Goal: Task Accomplishment & Management: Complete application form

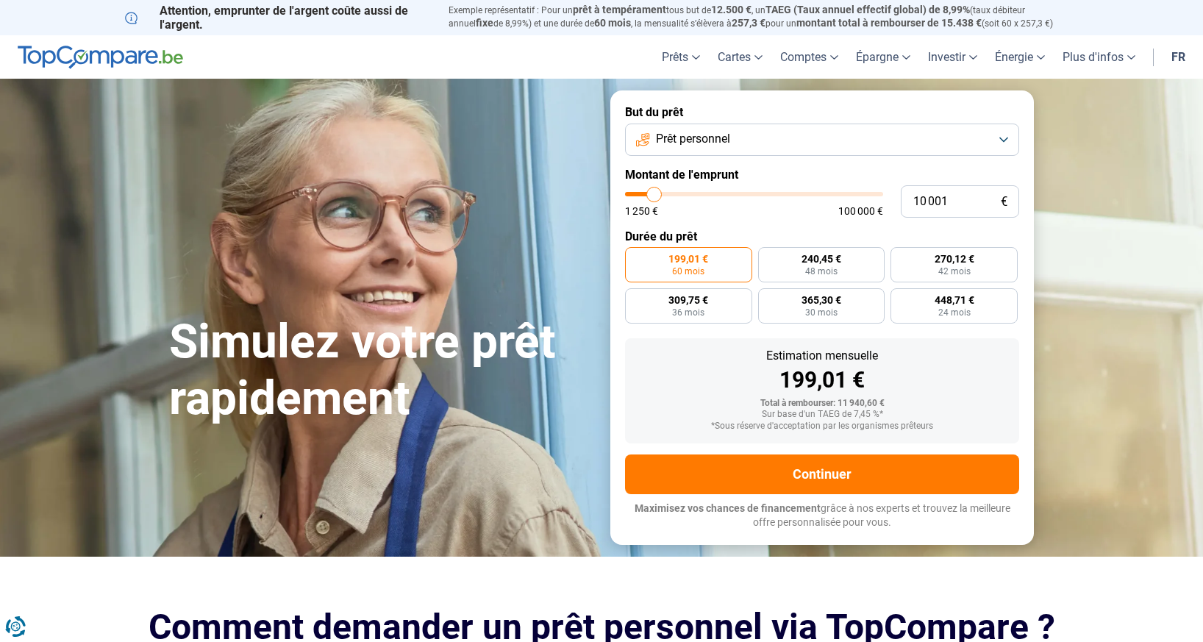
click at [818, 143] on button "Prêt personnel" at bounding box center [822, 140] width 394 height 32
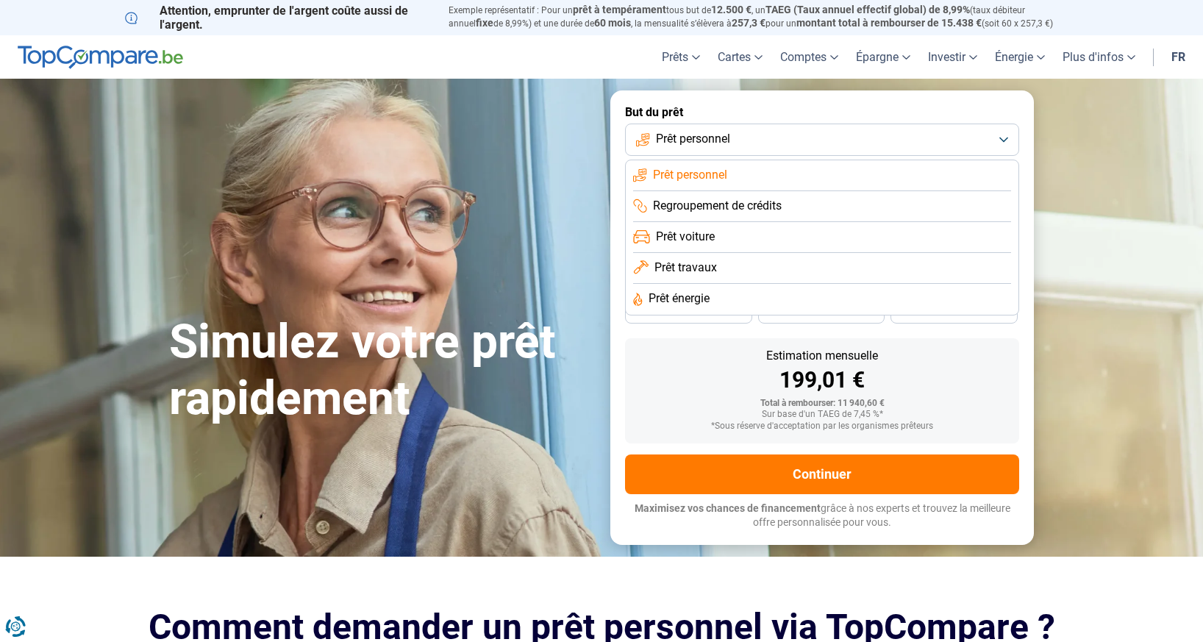
click at [818, 143] on button "Prêt personnel" at bounding box center [822, 140] width 394 height 32
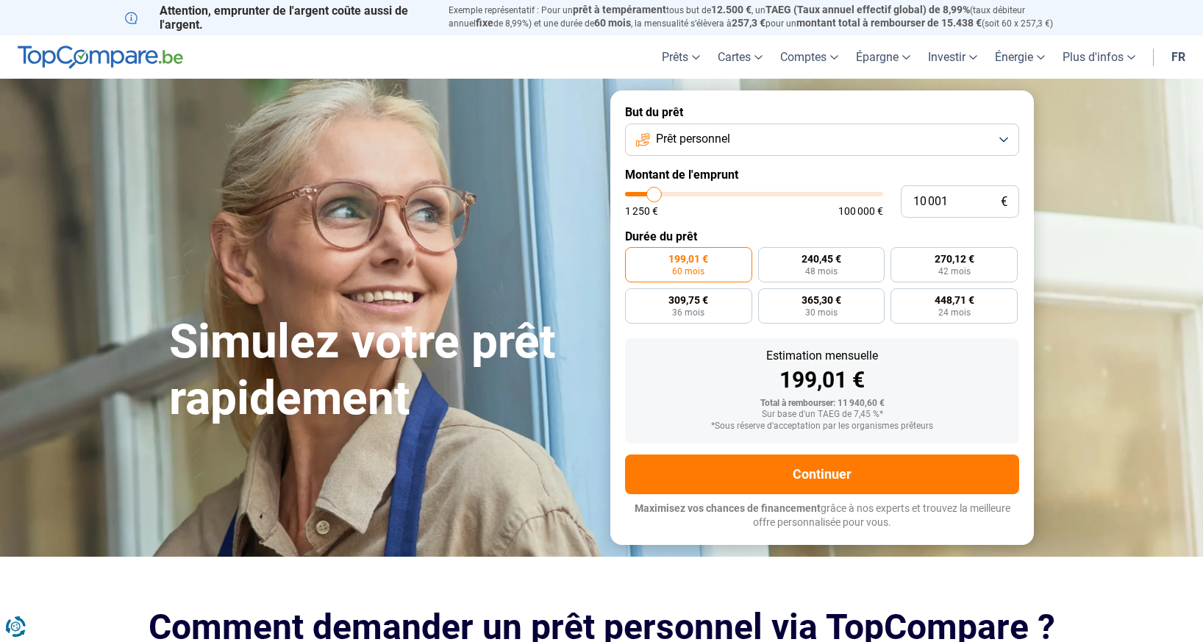
click at [818, 143] on button "Prêt personnel" at bounding box center [822, 140] width 394 height 32
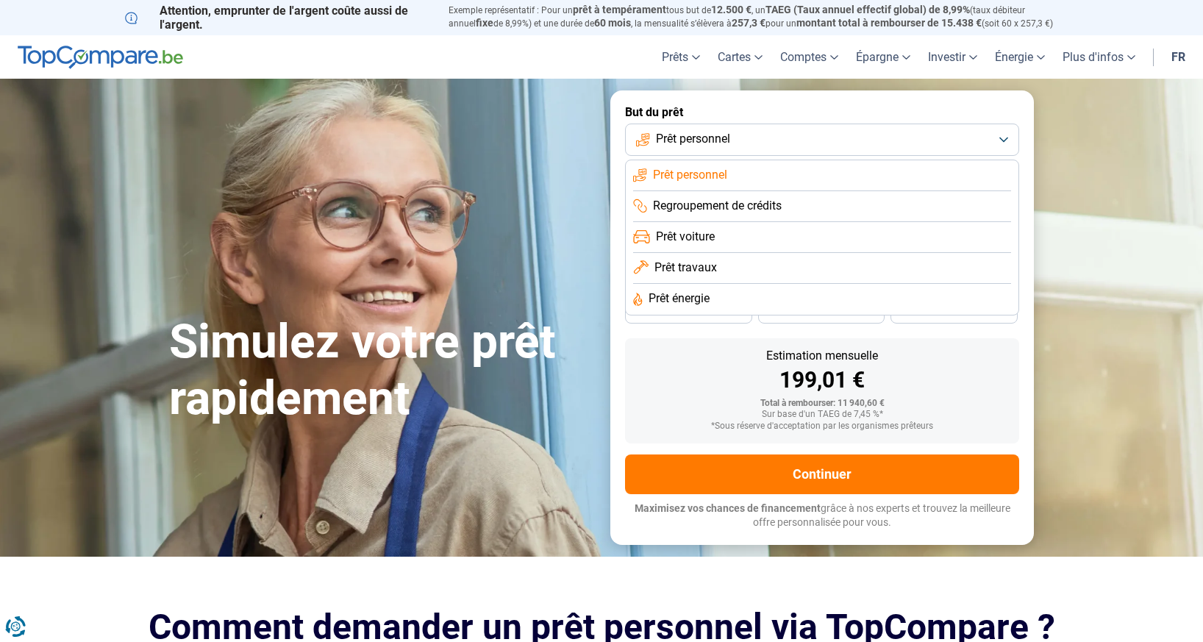
click at [713, 263] on span "Prêt travaux" at bounding box center [686, 268] width 63 height 16
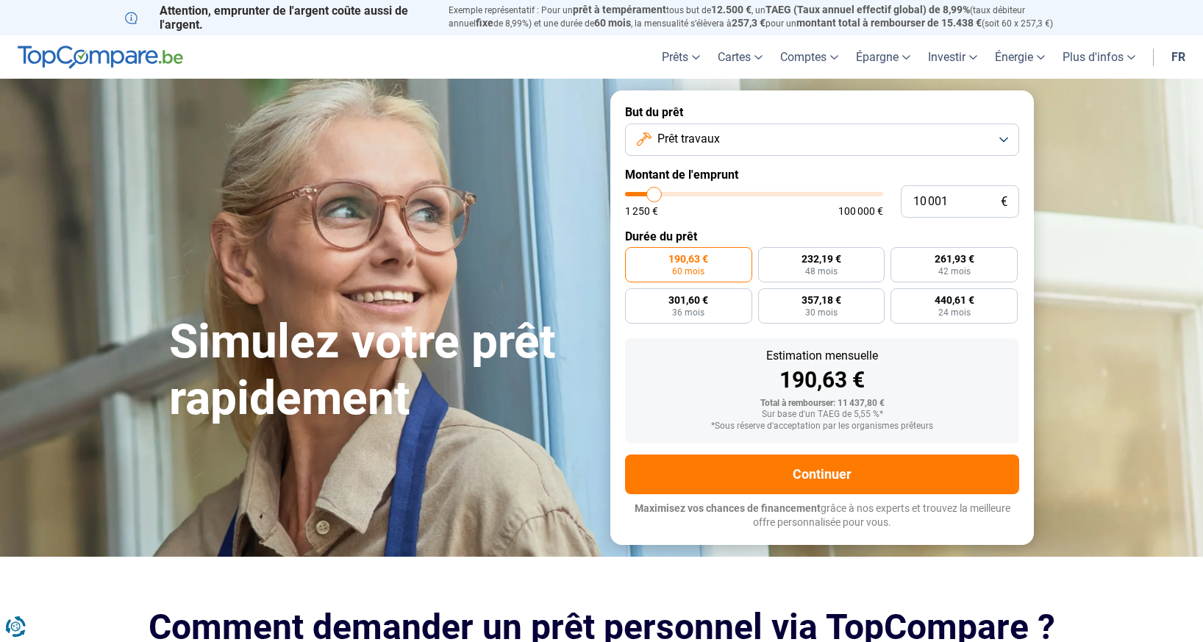
type input "10 500"
type input "10500"
type input "13 250"
type input "13250"
type input "22 000"
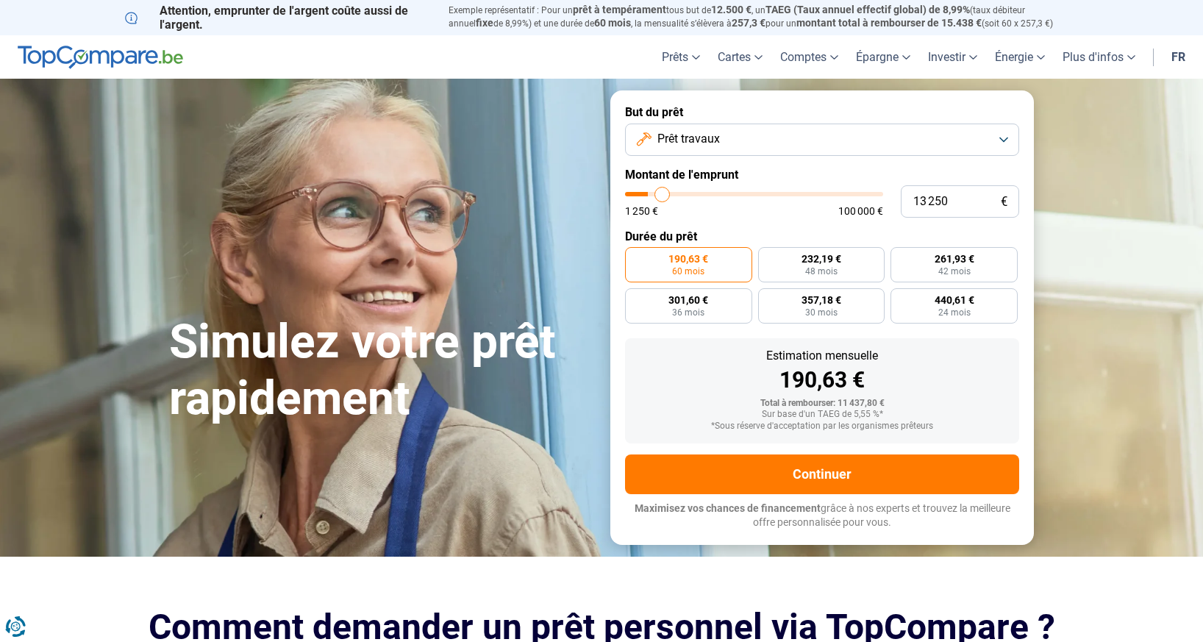
type input "22000"
type input "30 250"
type input "30250"
type input "40 500"
type input "40500"
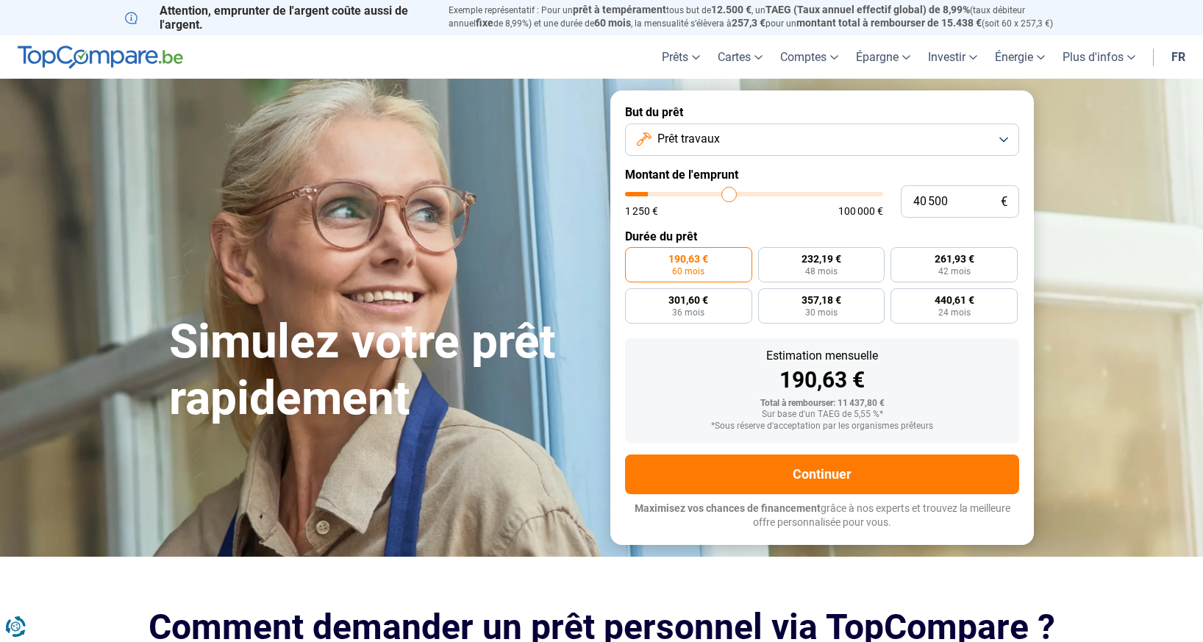
type input "50 250"
type input "50250"
type input "60 250"
type input "60250"
type input "68 750"
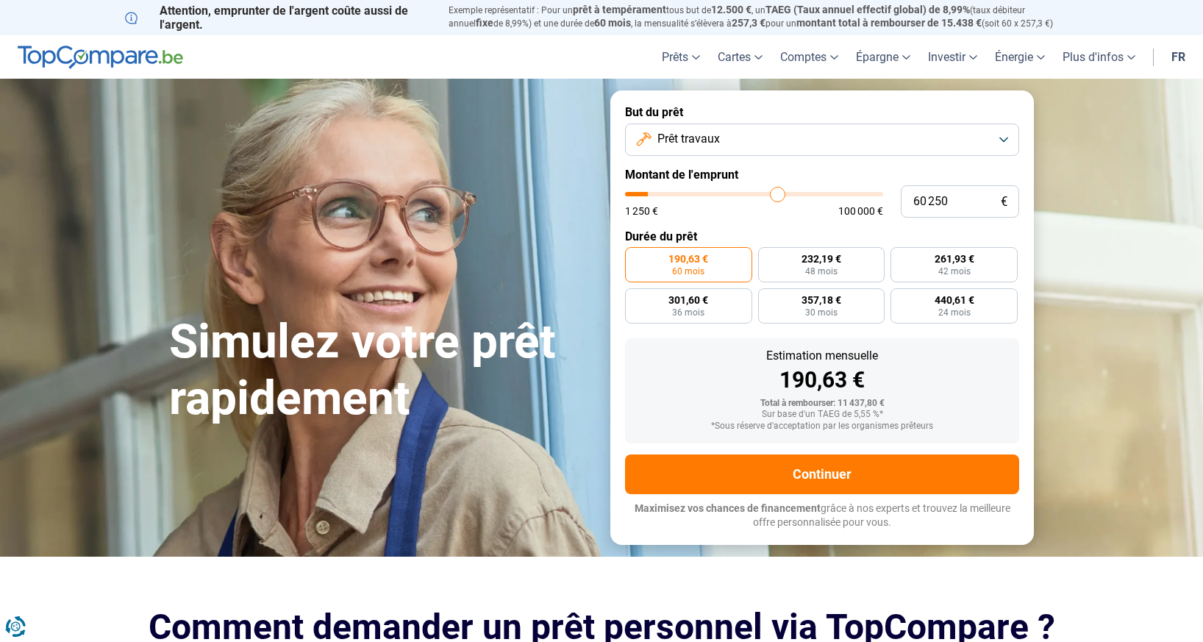
type input "68750"
type input "74 750"
type input "74750"
type input "79 500"
type input "79500"
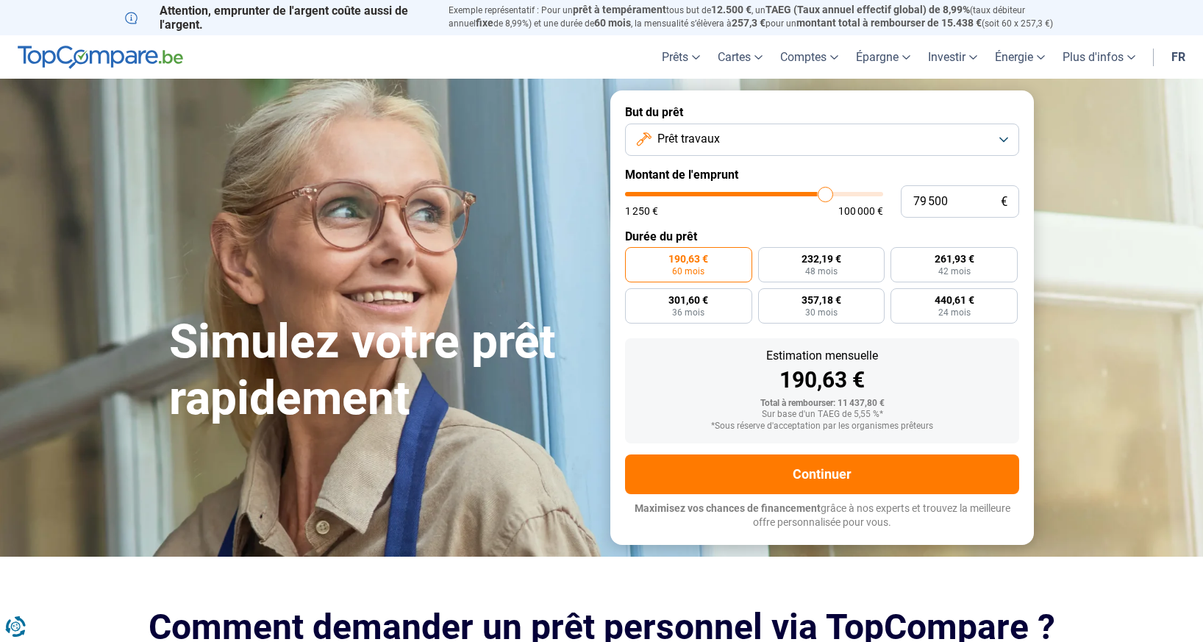
type input "82 500"
type input "82500"
type input "83 000"
type input "83000"
type input "83 250"
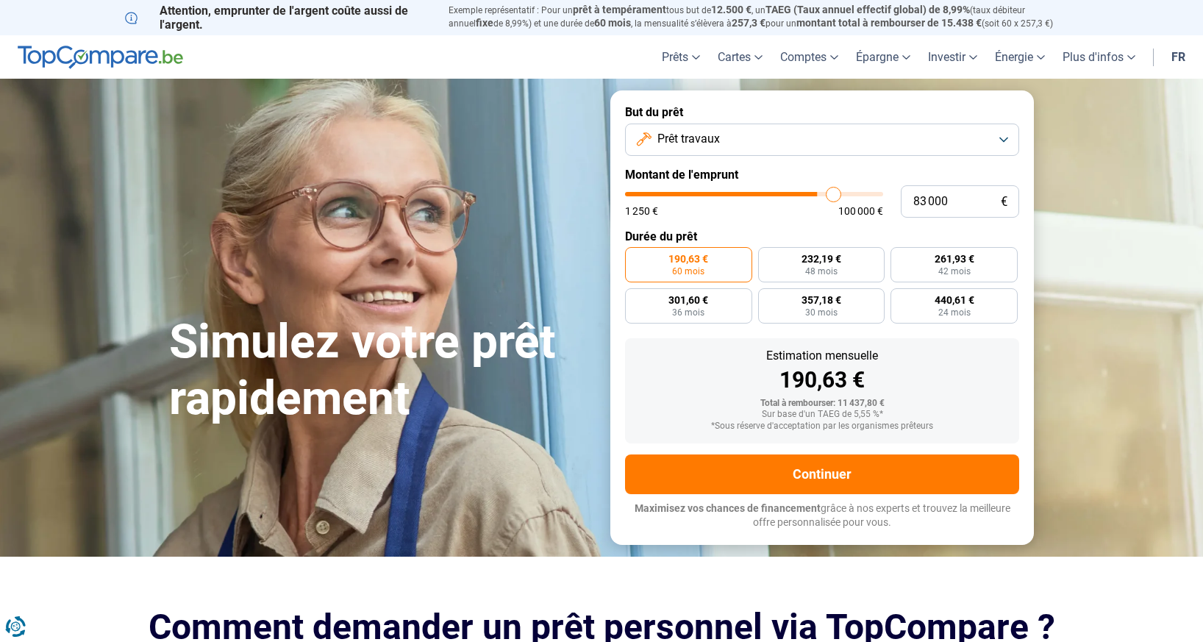
type input "83250"
type input "83 750"
type input "83750"
type input "85 250"
type input "85250"
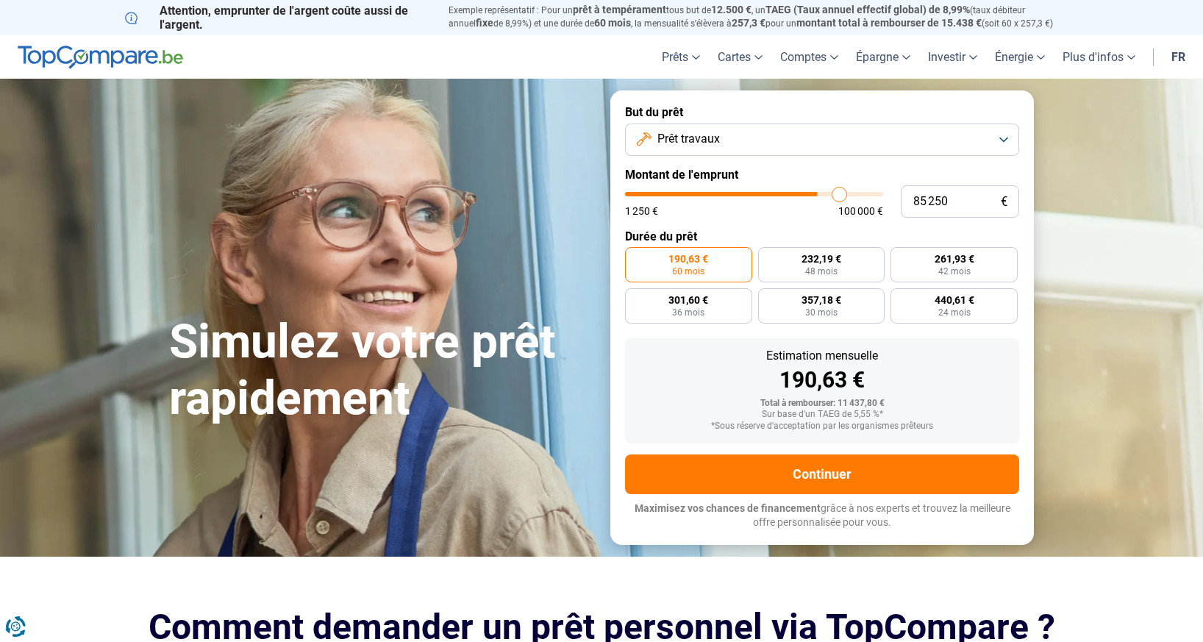
type input "89 000"
type input "89000"
type input "92 250"
type input "92250"
type input "95 750"
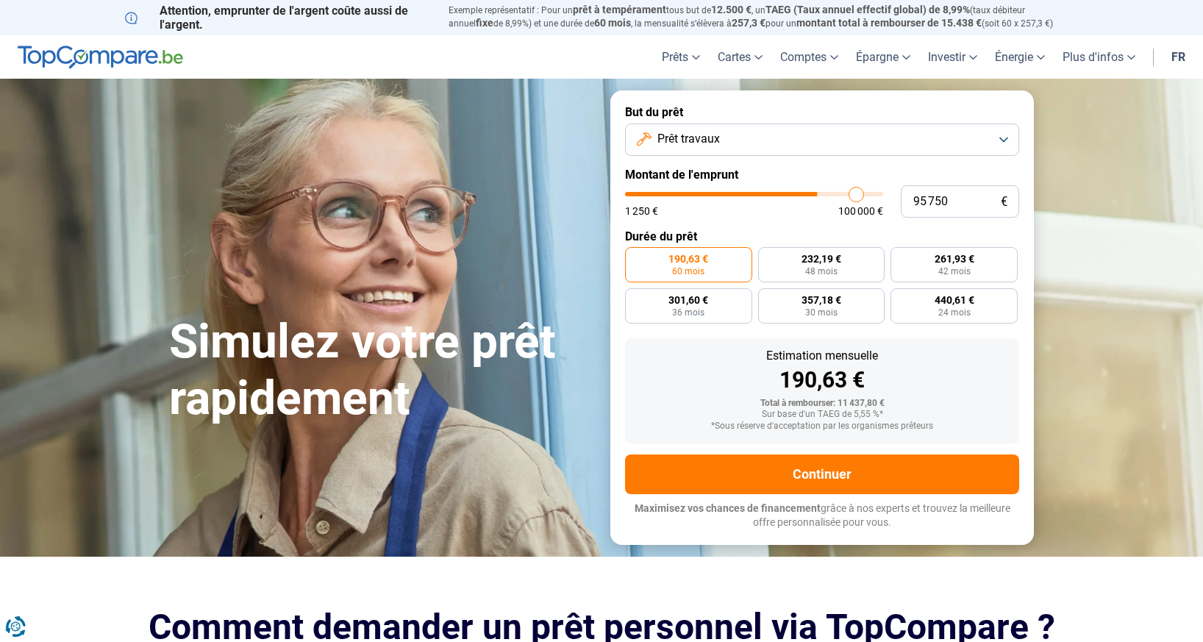
type input "95750"
type input "99 750"
type input "99750"
type input "100 000"
drag, startPoint x: 655, startPoint y: 194, endPoint x: 904, endPoint y: 211, distance: 249.9
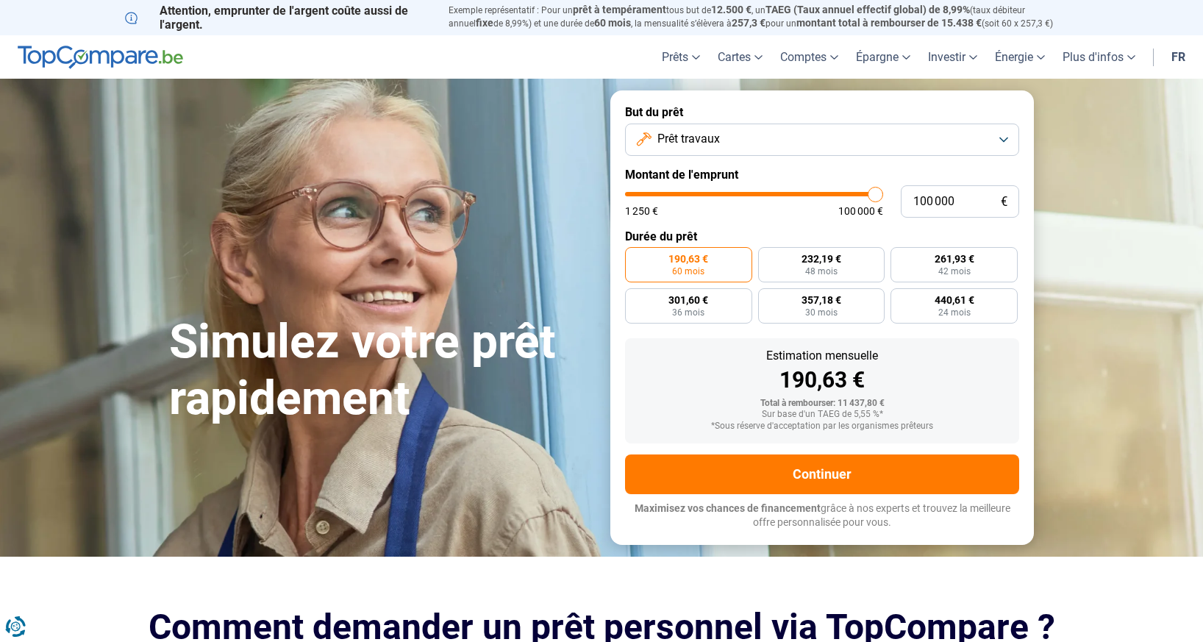
type input "100000"
click at [883, 196] on input "range" at bounding box center [754, 194] width 258 height 4
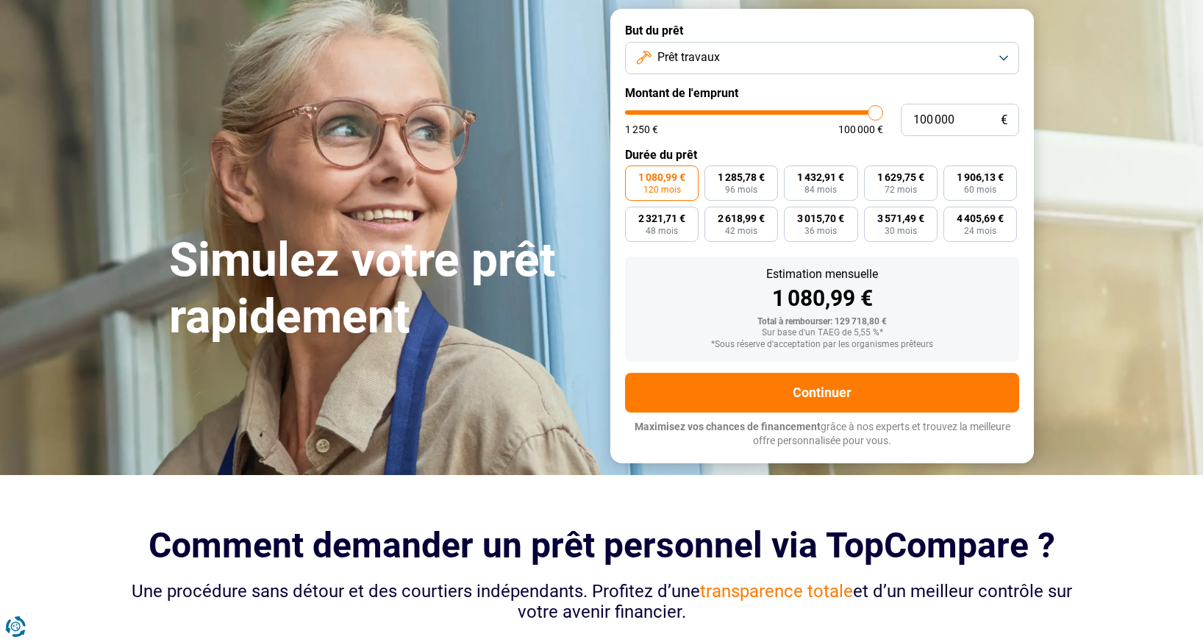
scroll to position [74, 0]
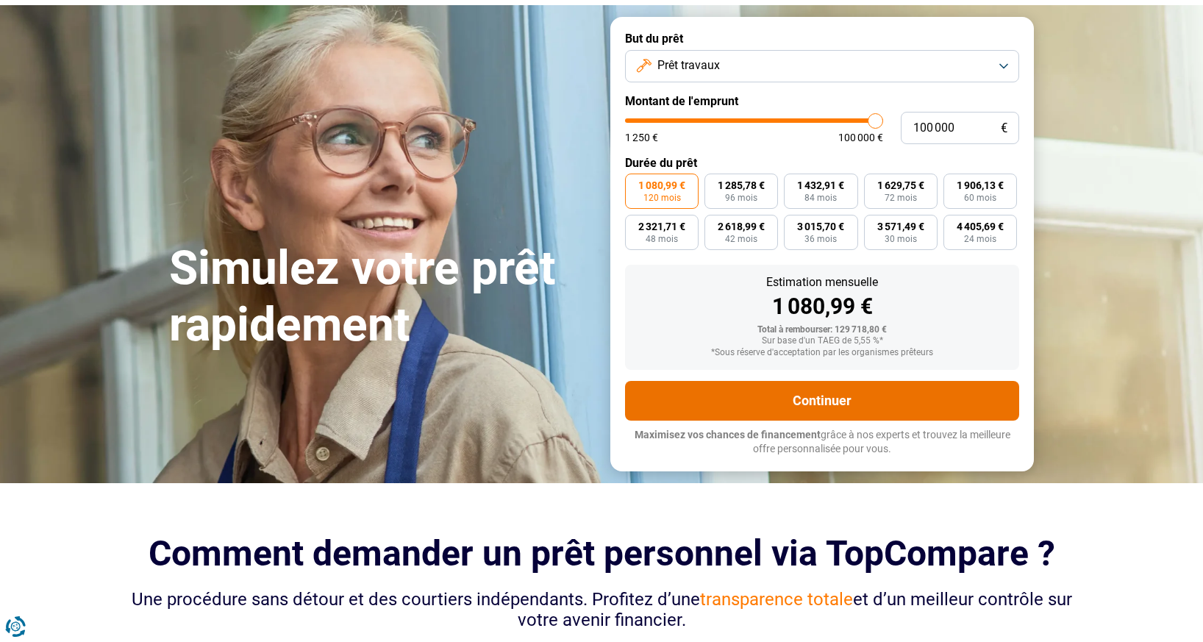
click at [822, 397] on button "Continuer" at bounding box center [822, 401] width 394 height 40
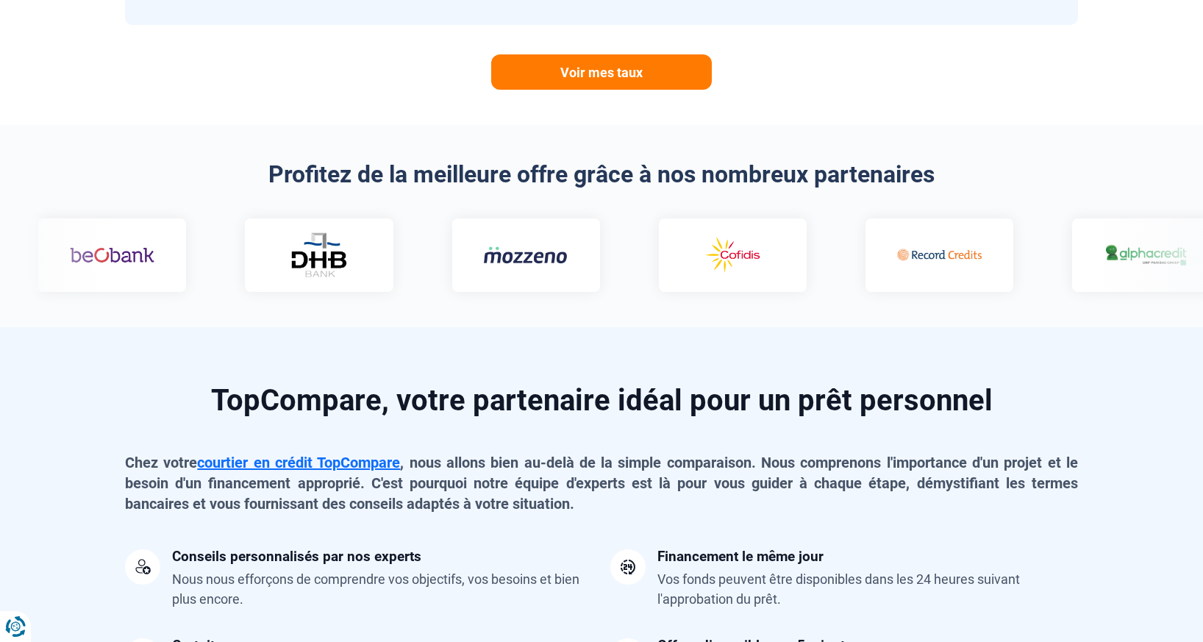
scroll to position [809, 0]
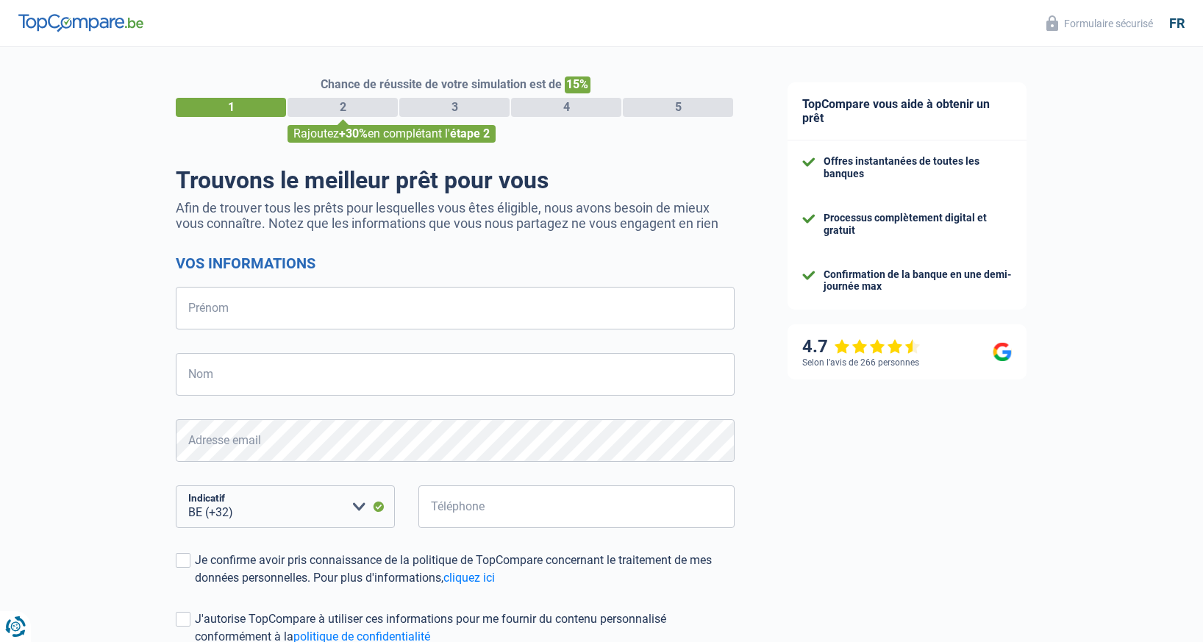
select select "32"
